Goal: Find specific page/section: Find specific page/section

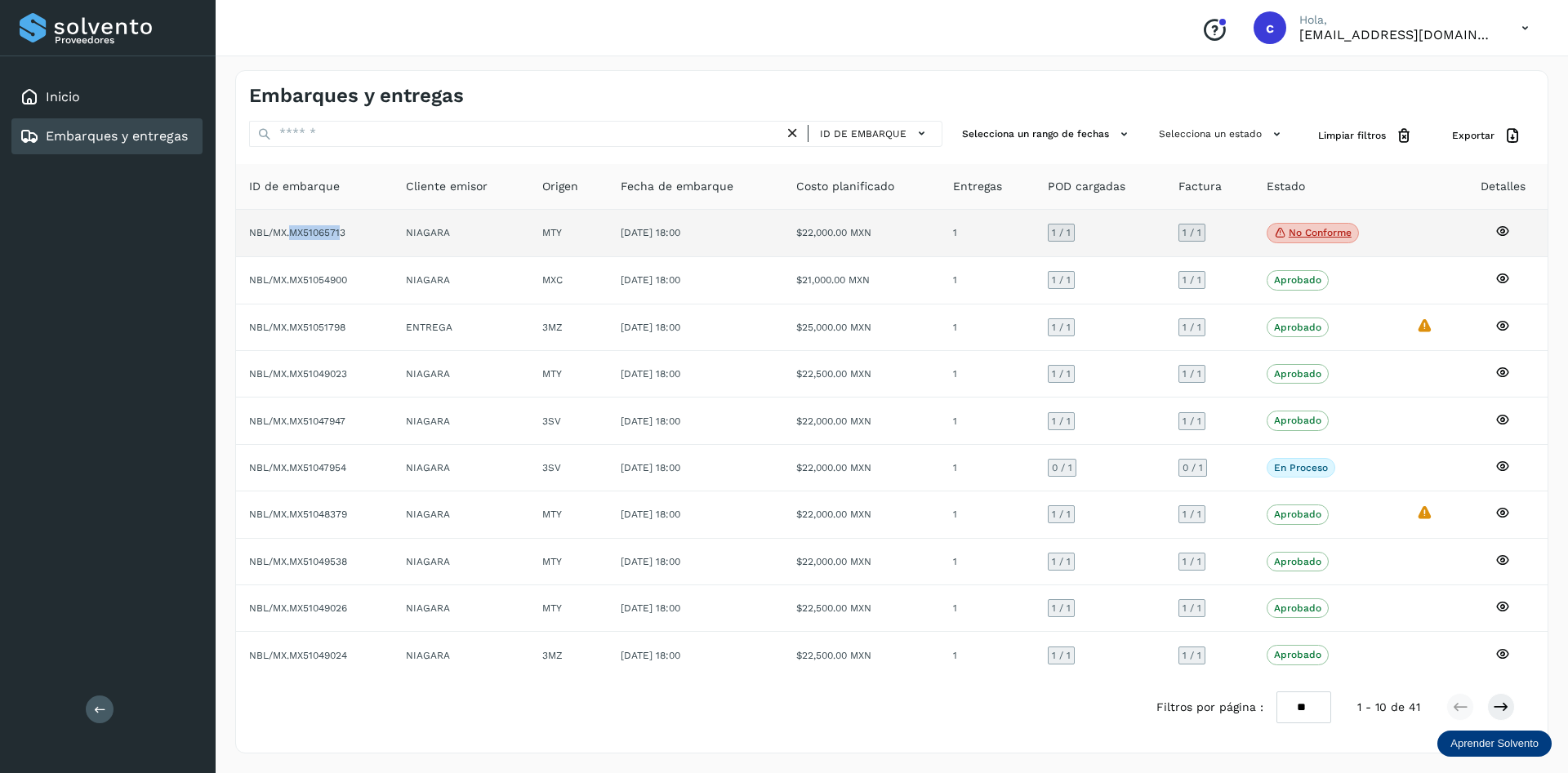
drag, startPoint x: 289, startPoint y: 235, endPoint x: 575, endPoint y: 234, distance: 286.0
click at [350, 234] on td "NBL/MX.MX51065713" at bounding box center [314, 234] width 156 height 48
click at [1315, 235] on p "No conforme" at bounding box center [1319, 232] width 63 height 12
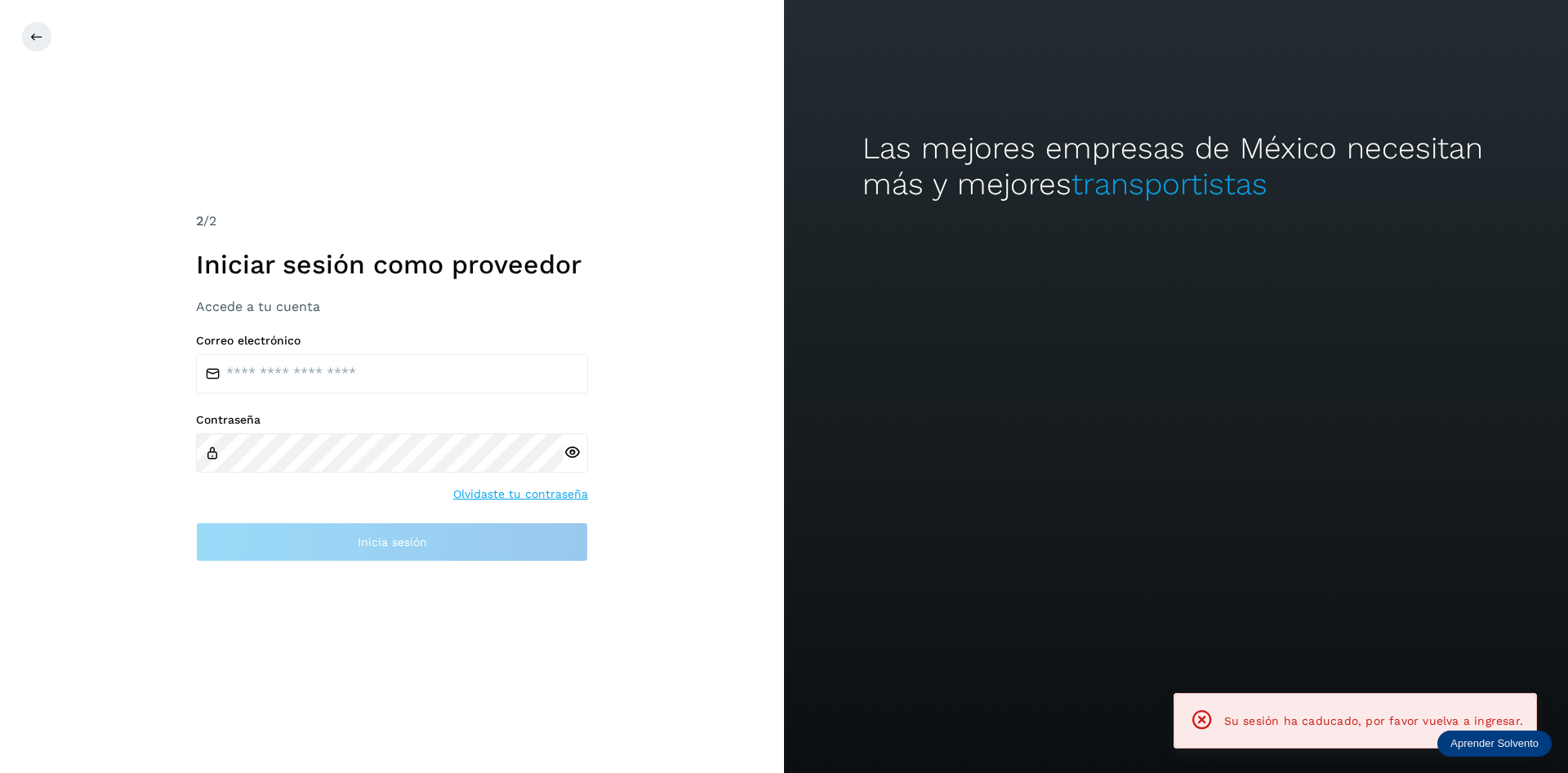
type input "**********"
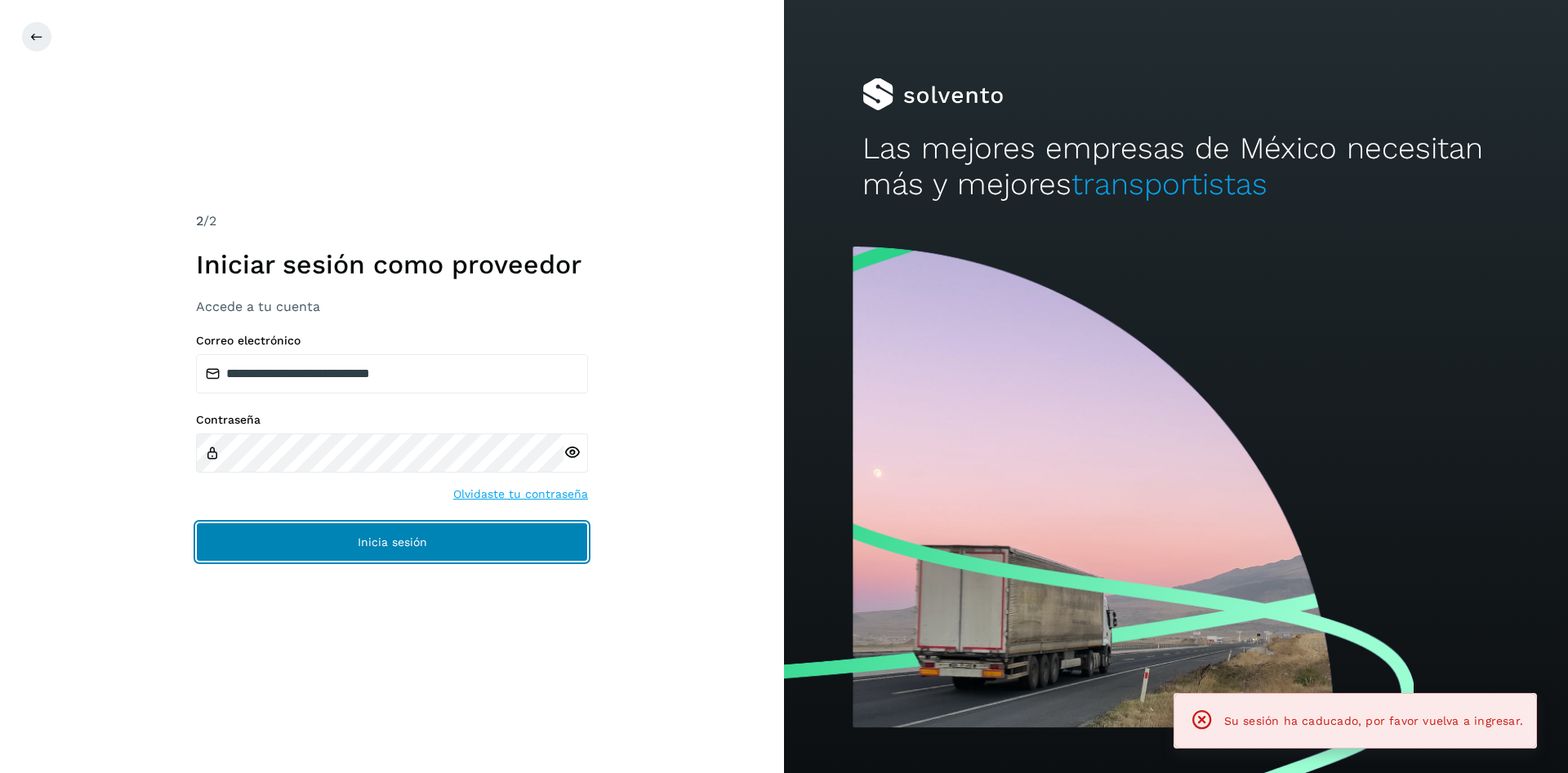
click at [274, 537] on button "Inicia sesión" at bounding box center [392, 542] width 392 height 39
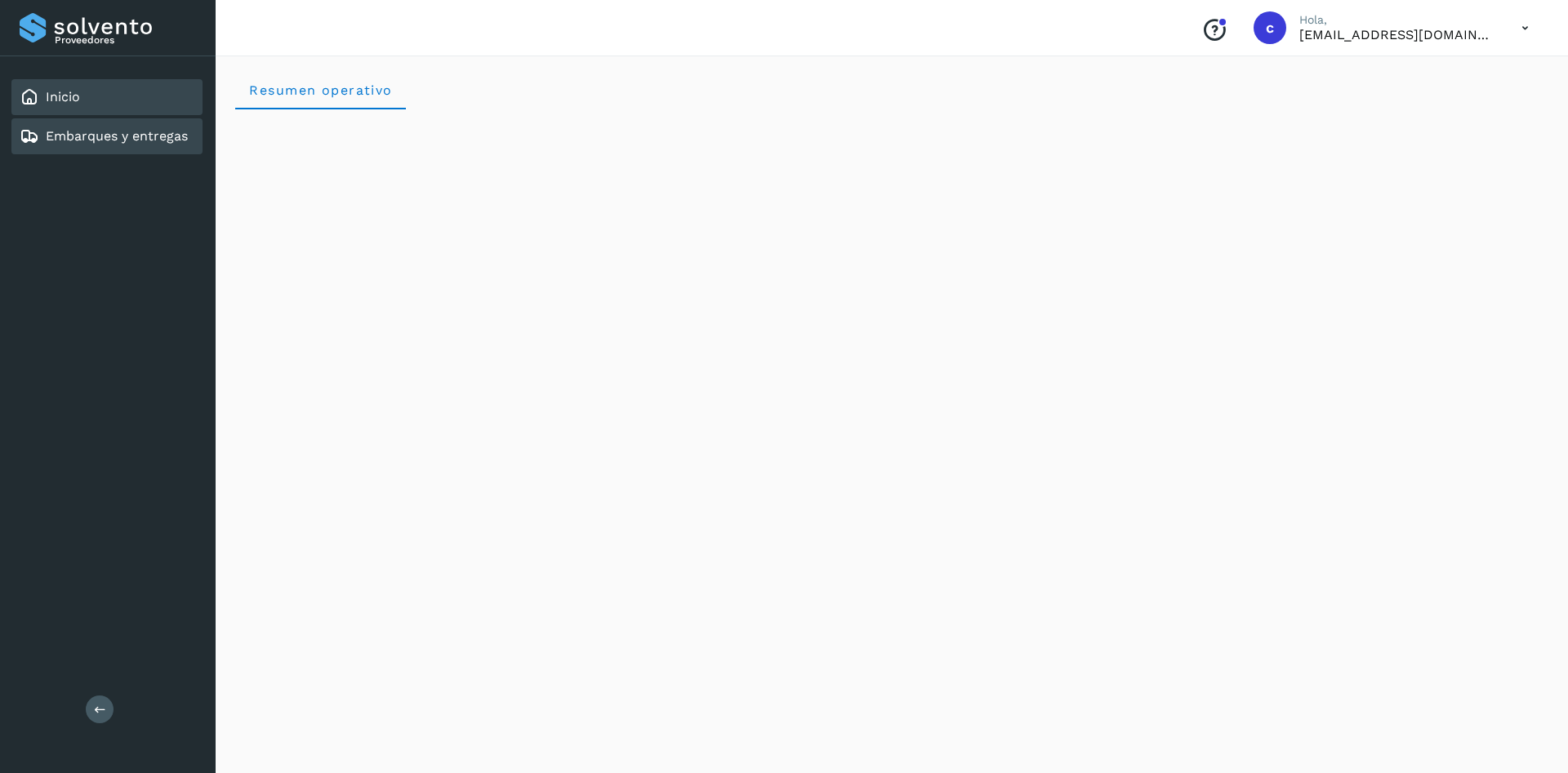
click at [129, 132] on link "Embarques y entregas" at bounding box center [116, 135] width 142 height 15
